Goal: Find specific page/section: Find specific page/section

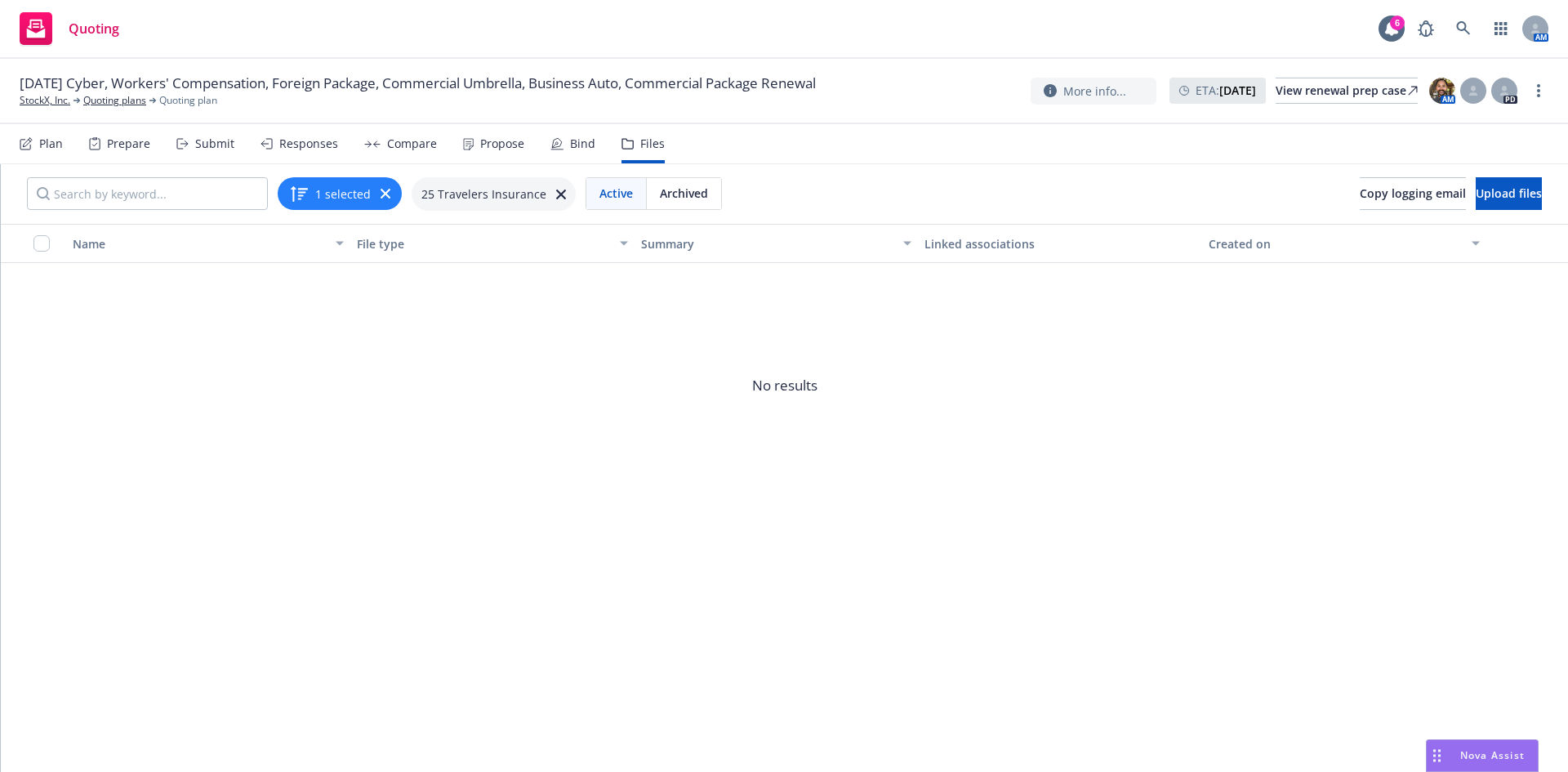
click at [562, 410] on span "No results" at bounding box center [784, 385] width 1568 height 245
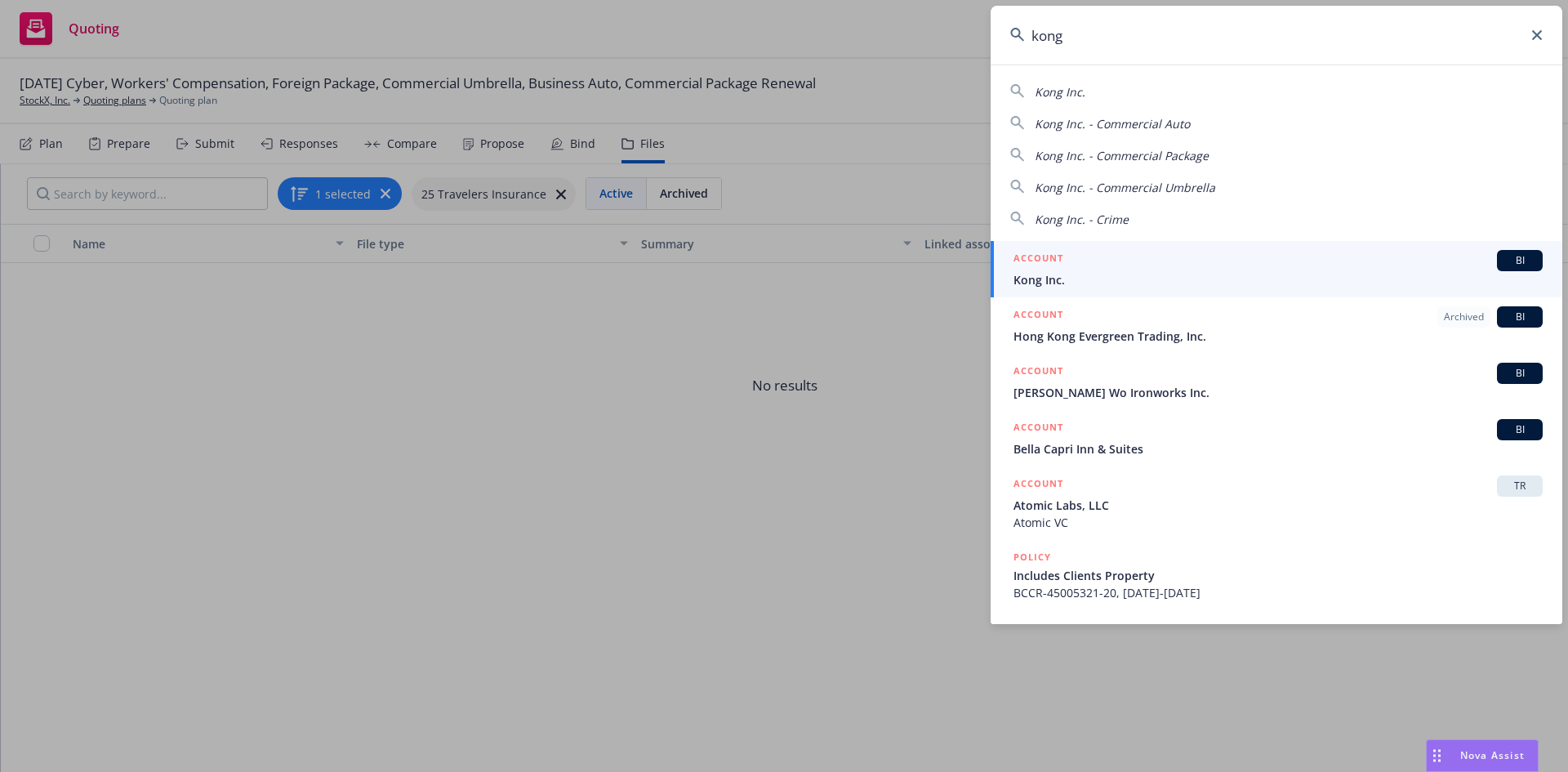
type input "kong"
click at [1509, 258] on span "BI" at bounding box center [1519, 260] width 33 height 15
